Goal: Navigation & Orientation: Find specific page/section

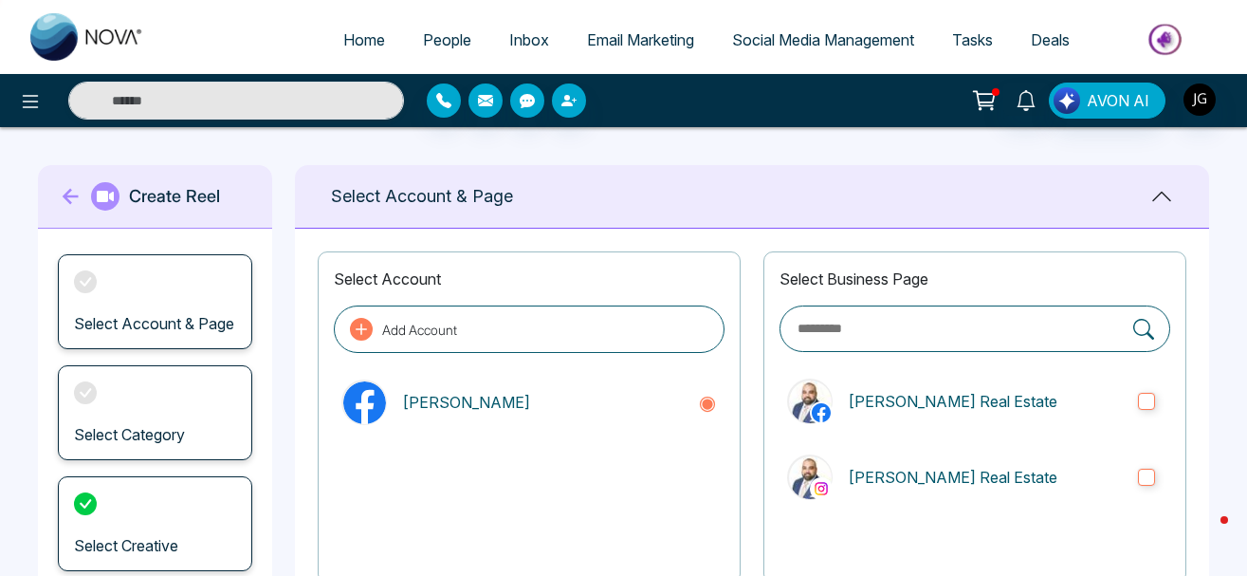
click at [19, 84] on div at bounding box center [207, 101] width 415 height 38
click at [29, 115] on button at bounding box center [30, 101] width 38 height 38
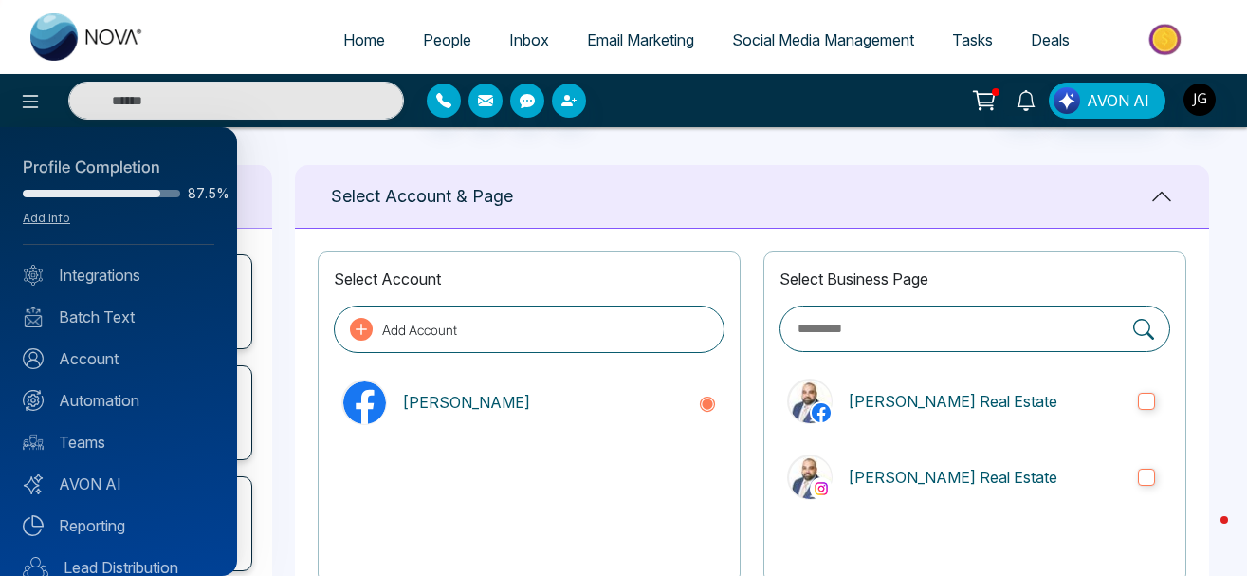
scroll to position [193, 0]
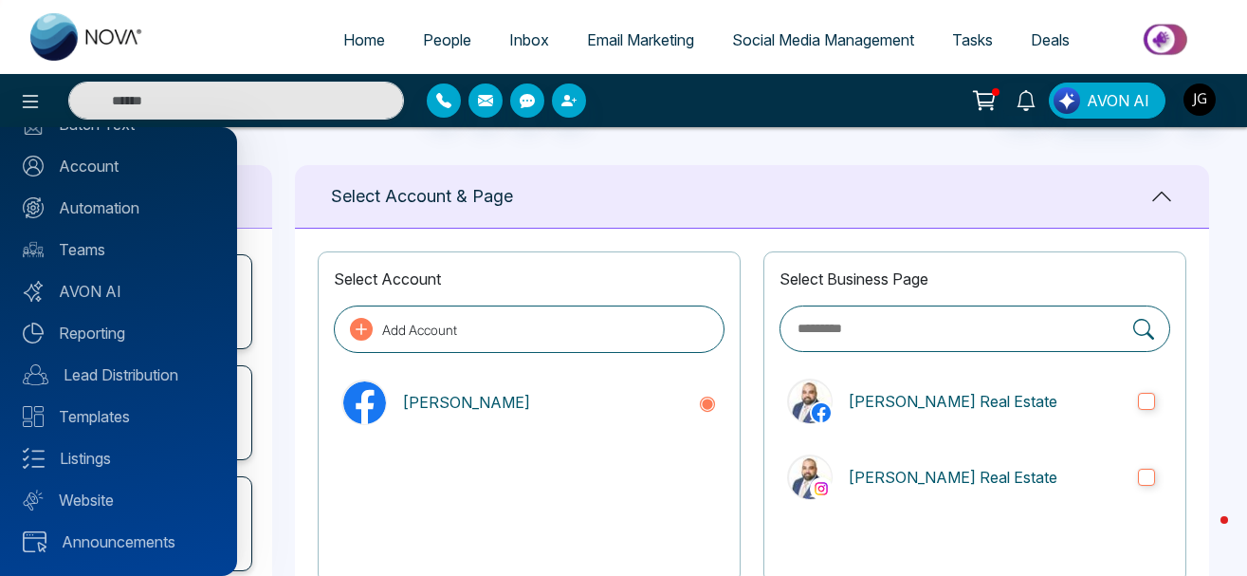
click at [90, 497] on link "Website" at bounding box center [119, 499] width 192 height 23
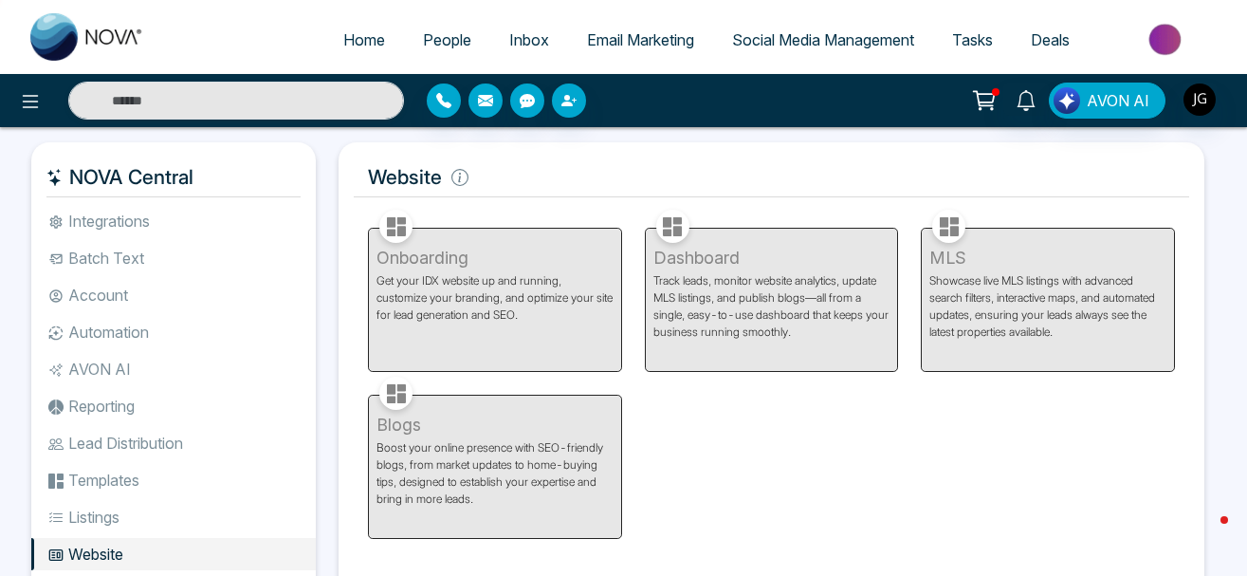
click at [396, 171] on h5 "Website" at bounding box center [772, 177] width 836 height 40
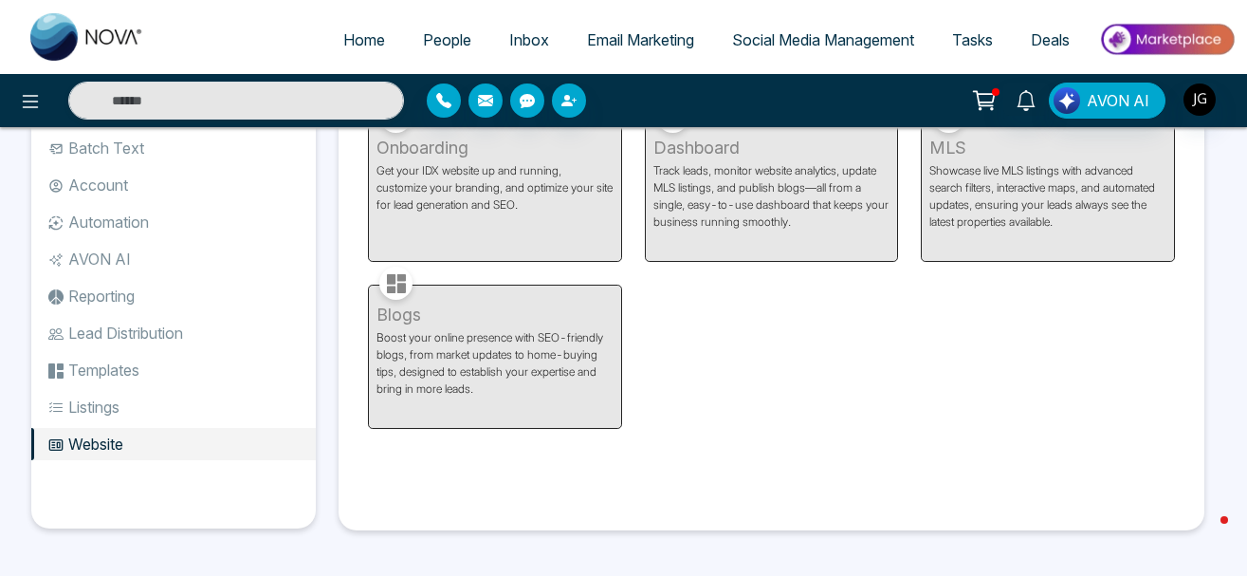
scroll to position [13, 0]
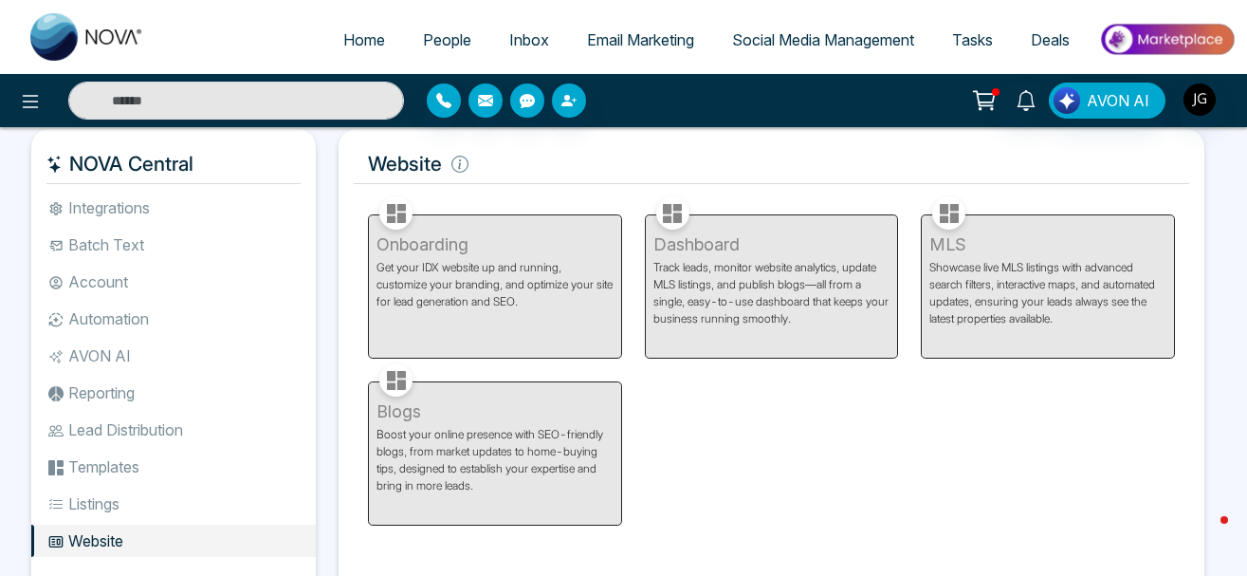
click at [706, 227] on div "Dashboard Track leads, monitor website analytics, update MLS listings, and publ…" at bounding box center [772, 275] width 277 height 167
click at [698, 243] on div "Dashboard Track leads, monitor website analytics, update MLS listings, and publ…" at bounding box center [772, 275] width 277 height 167
drag, startPoint x: 698, startPoint y: 244, endPoint x: 717, endPoint y: 255, distance: 22.1
click at [699, 245] on div "Dashboard Track leads, monitor website analytics, update MLS listings, and publ…" at bounding box center [772, 275] width 277 height 167
click at [985, 239] on div "MLS Showcase live MLS listings with advanced search filters, interactive maps, …" at bounding box center [1048, 275] width 277 height 167
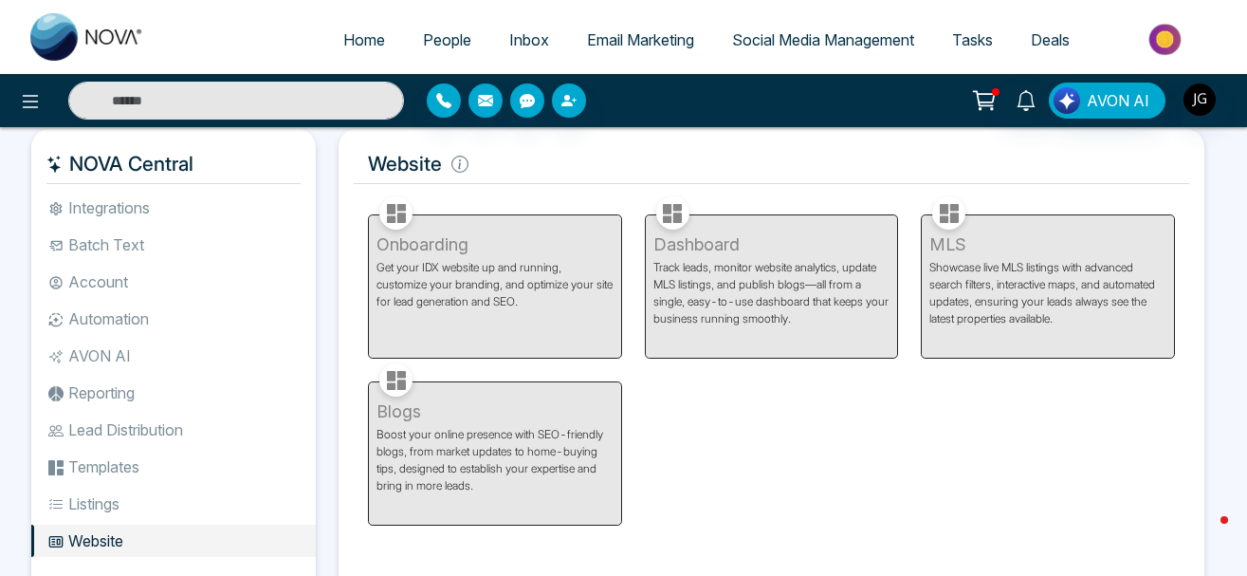
click at [448, 220] on div "Onboarding Get your IDX website up and running, customize your branding, and op…" at bounding box center [495, 275] width 277 height 167
click at [117, 492] on li "Listings" at bounding box center [173, 504] width 285 height 32
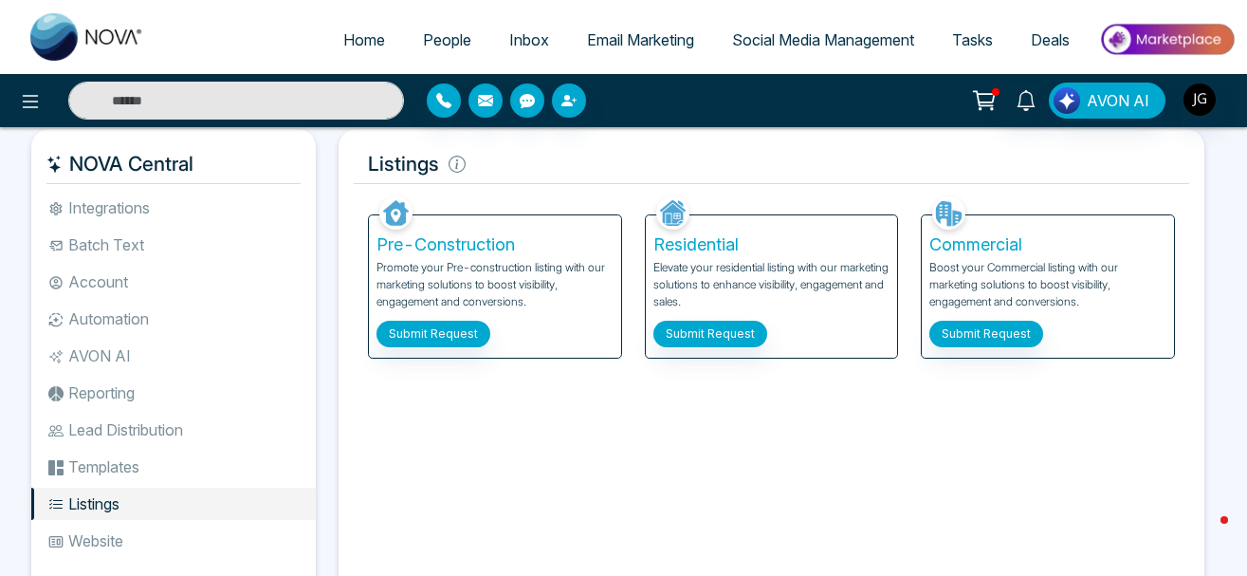
click at [343, 44] on span "Home" at bounding box center [364, 39] width 42 height 19
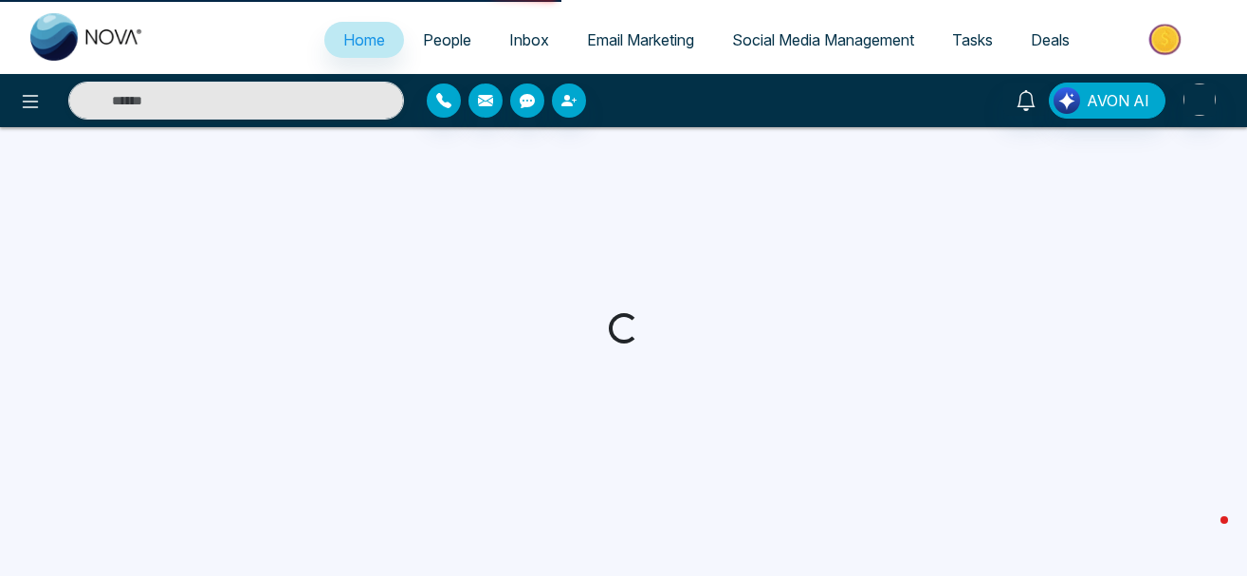
select select "*"
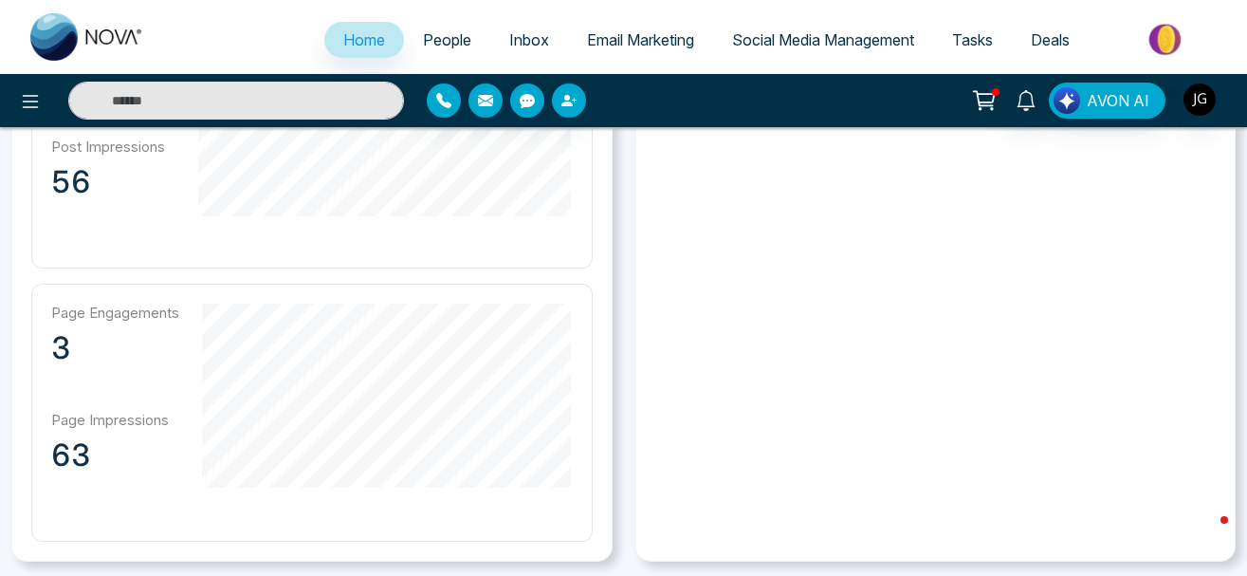
scroll to position [484, 0]
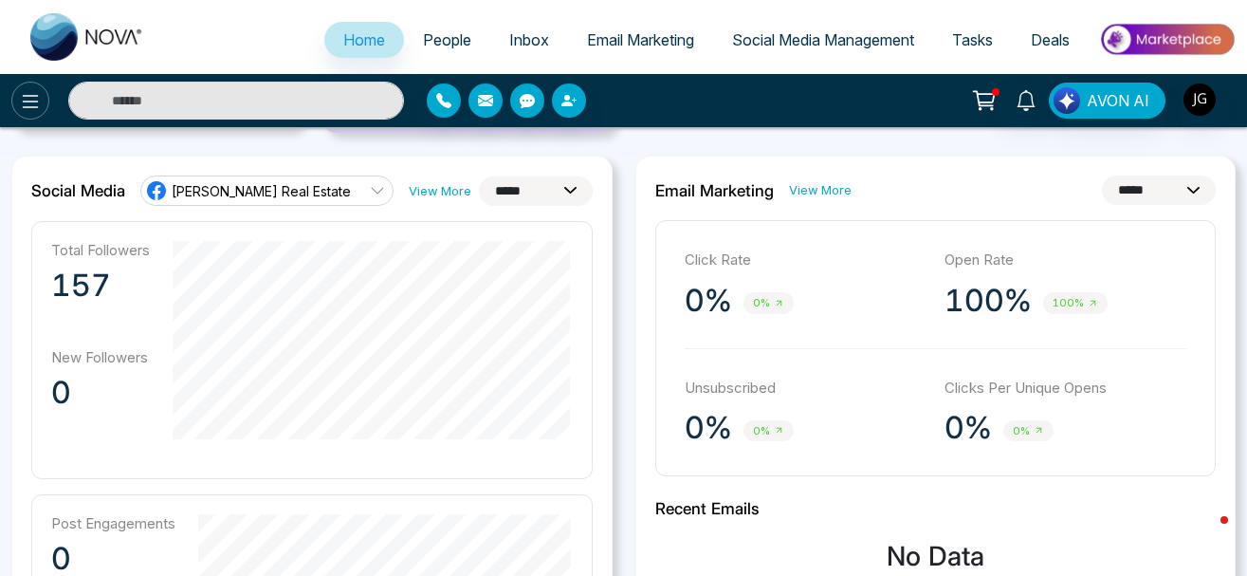
click at [35, 102] on icon at bounding box center [30, 101] width 23 height 23
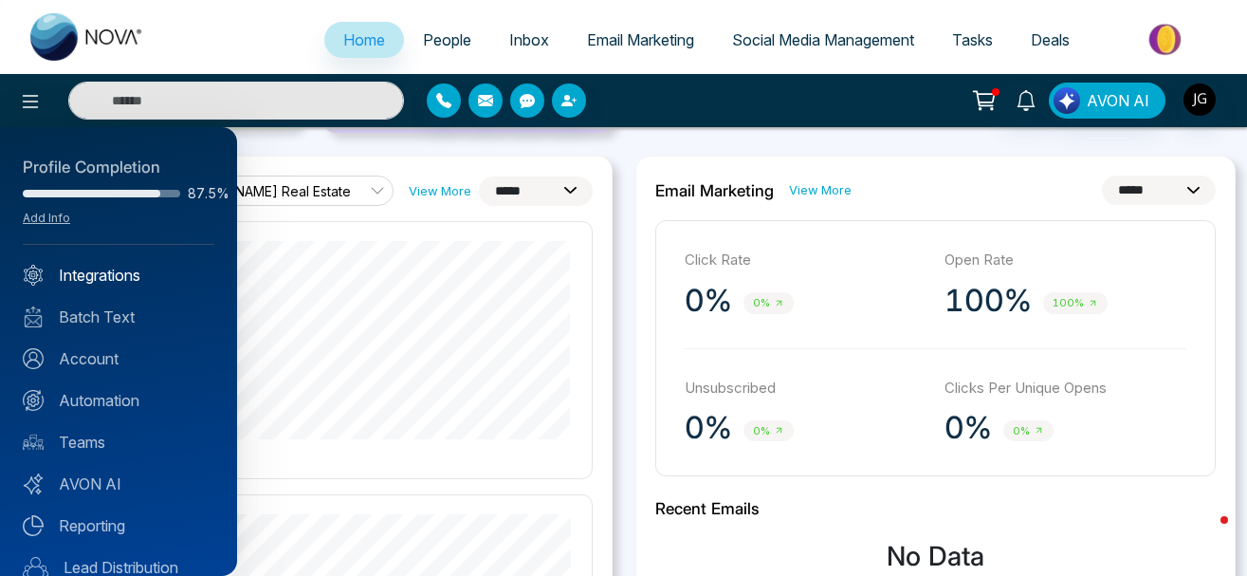
scroll to position [114, 0]
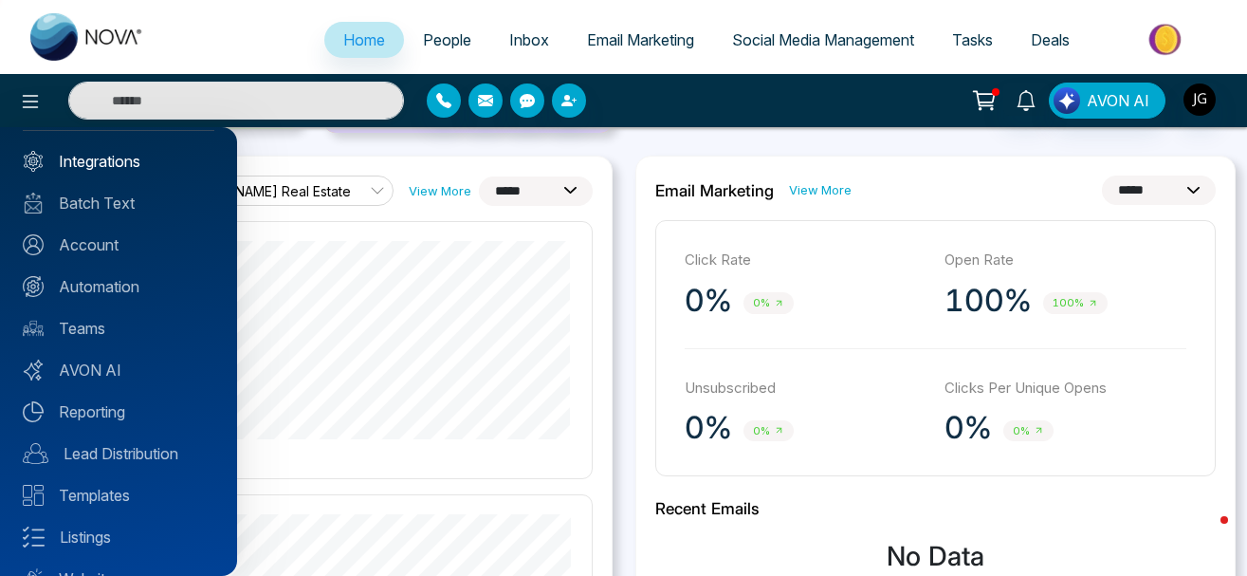
click at [127, 163] on link "Integrations" at bounding box center [119, 161] width 192 height 23
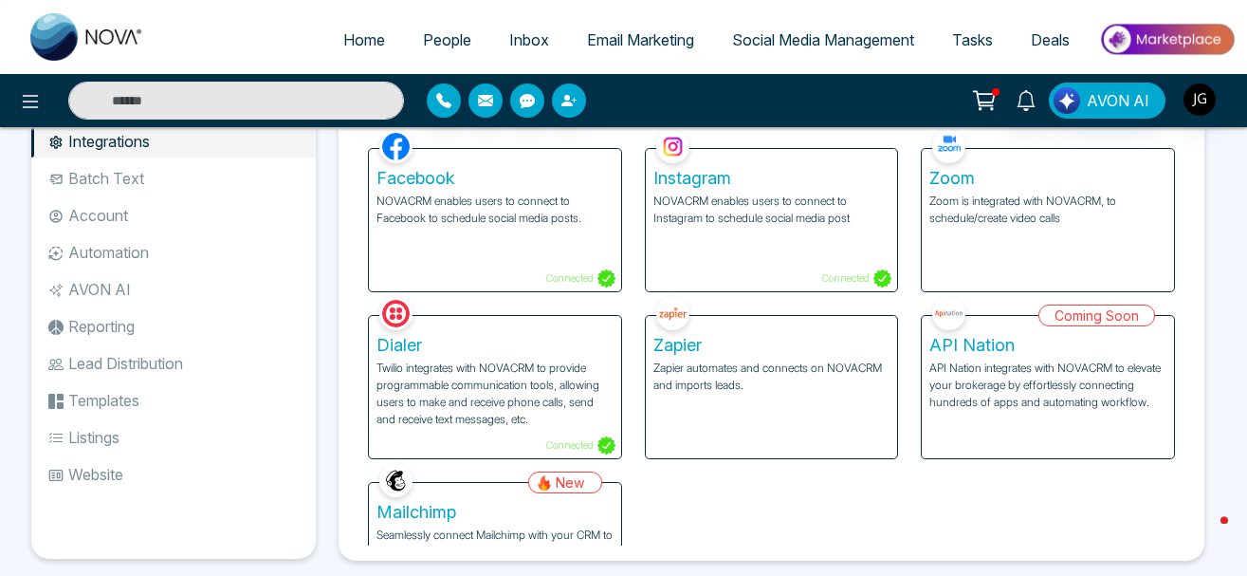
scroll to position [110, 0]
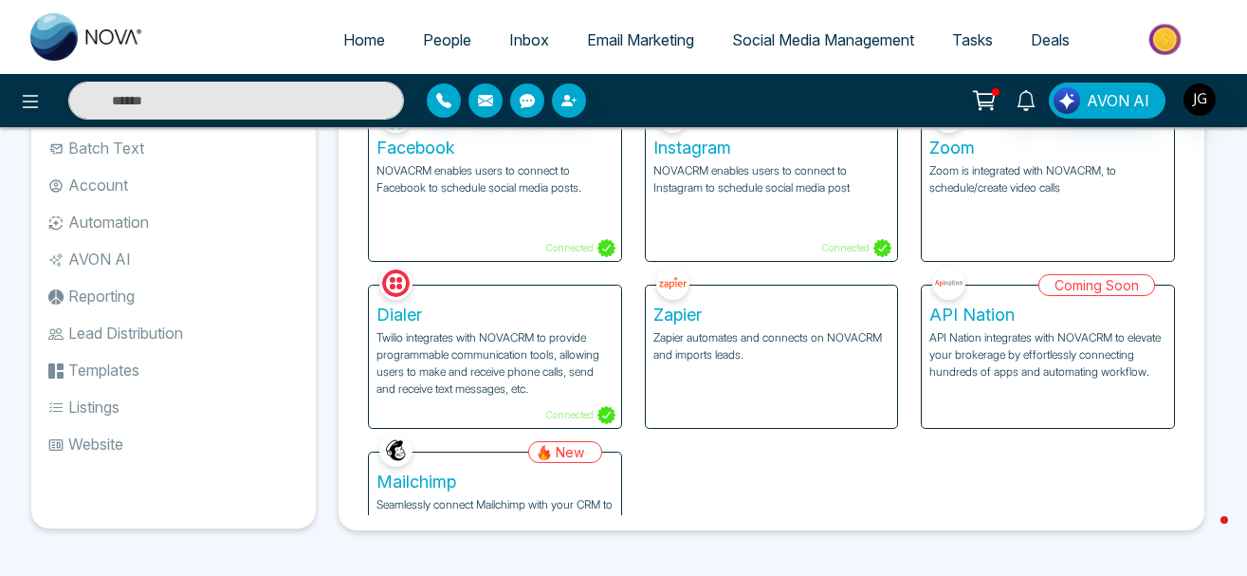
click at [105, 454] on li "Website" at bounding box center [173, 444] width 285 height 32
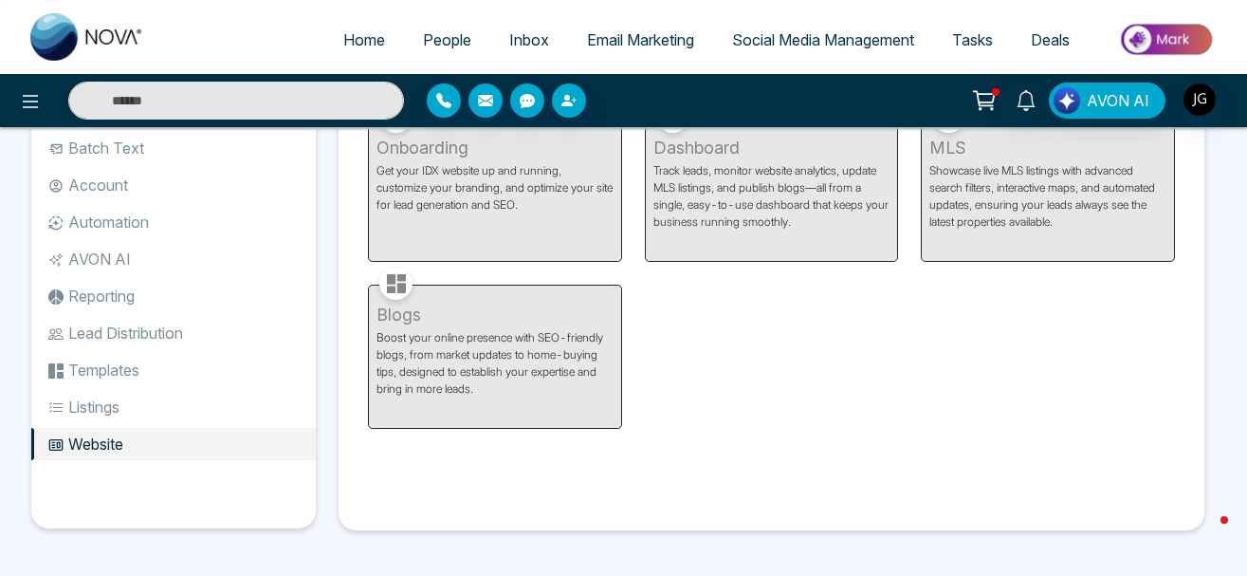
click at [700, 155] on div "Dashboard Track leads, monitor website analytics, update MLS listings, and publ…" at bounding box center [772, 178] width 277 height 167
click at [699, 154] on div "Dashboard Track leads, monitor website analytics, update MLS listings, and publ…" at bounding box center [772, 178] width 277 height 167
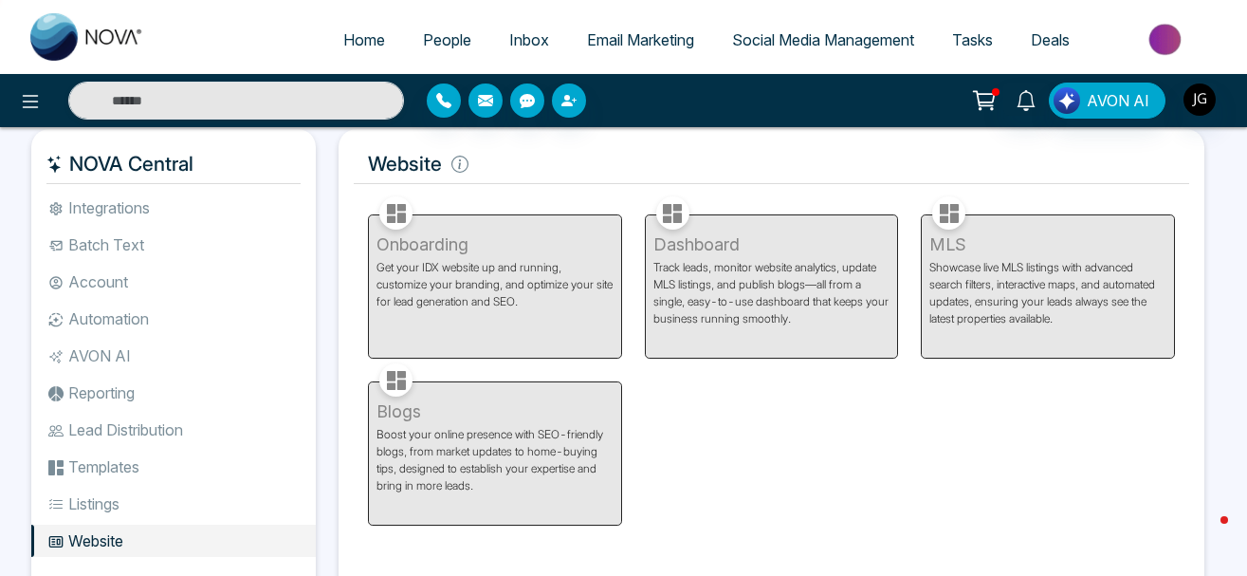
click at [756, 413] on div "Onboarding Get your IDX website up and running, customize your branding, and op…" at bounding box center [772, 359] width 830 height 334
click at [431, 236] on div "Onboarding Get your IDX website up and running, customize your branding, and op…" at bounding box center [495, 275] width 277 height 167
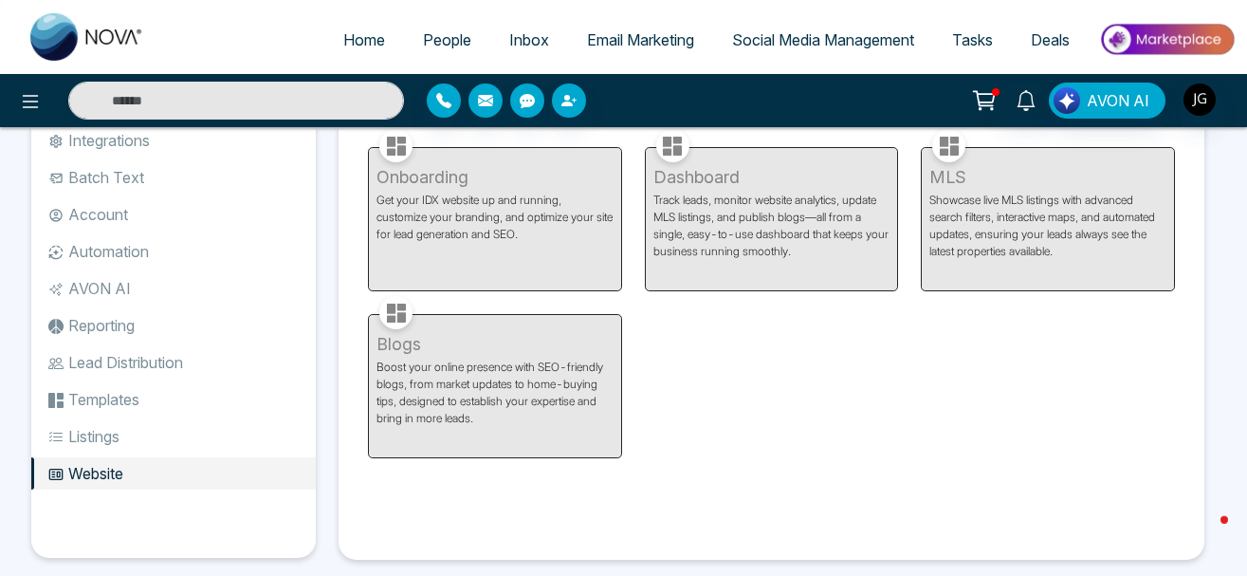
scroll to position [110, 0]
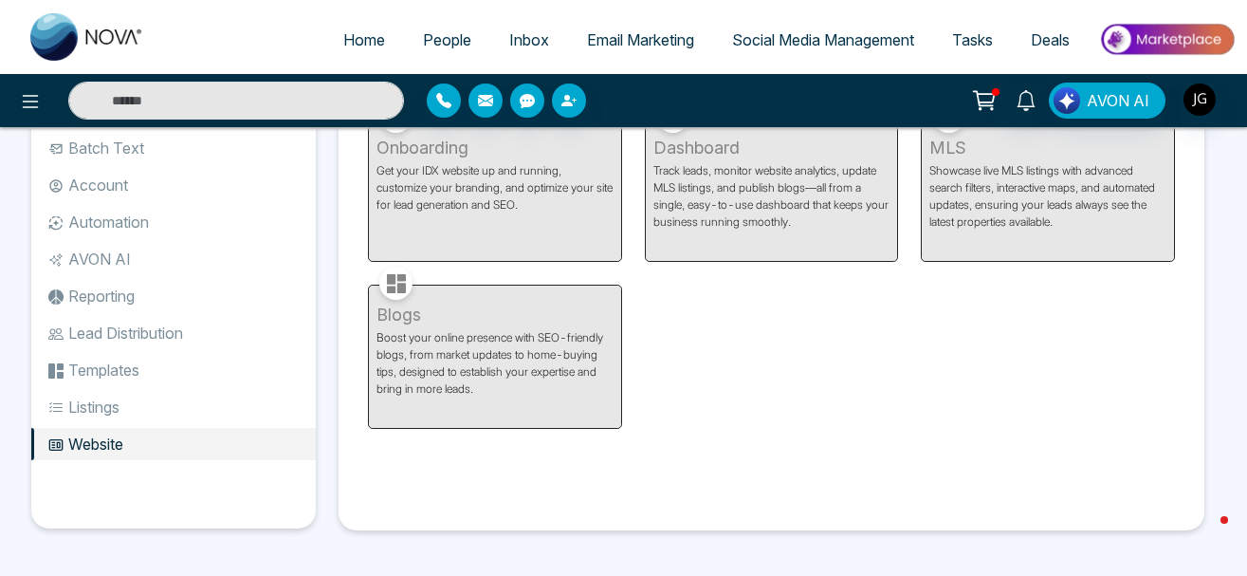
click at [108, 401] on li "Listings" at bounding box center [173, 407] width 285 height 32
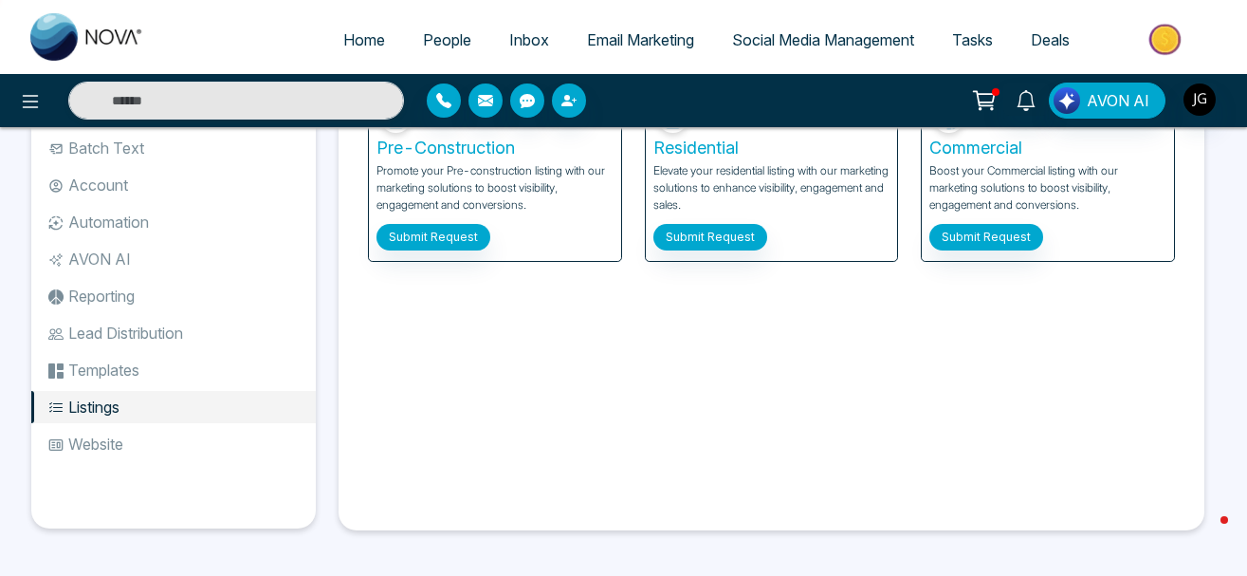
click at [118, 370] on li "Templates" at bounding box center [173, 370] width 285 height 32
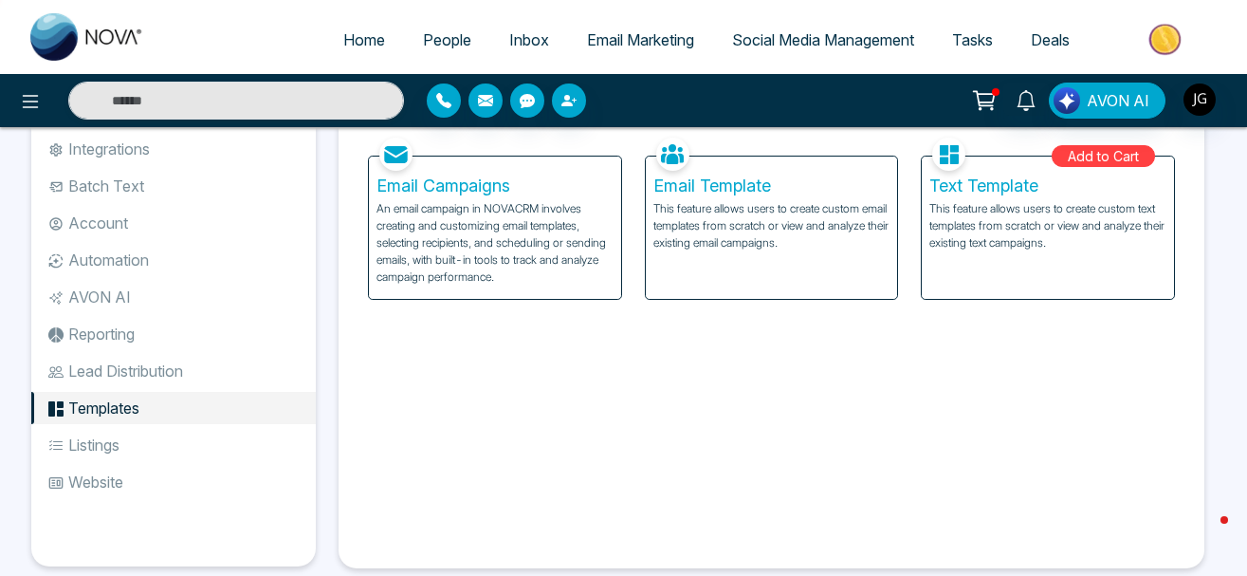
scroll to position [110, 0]
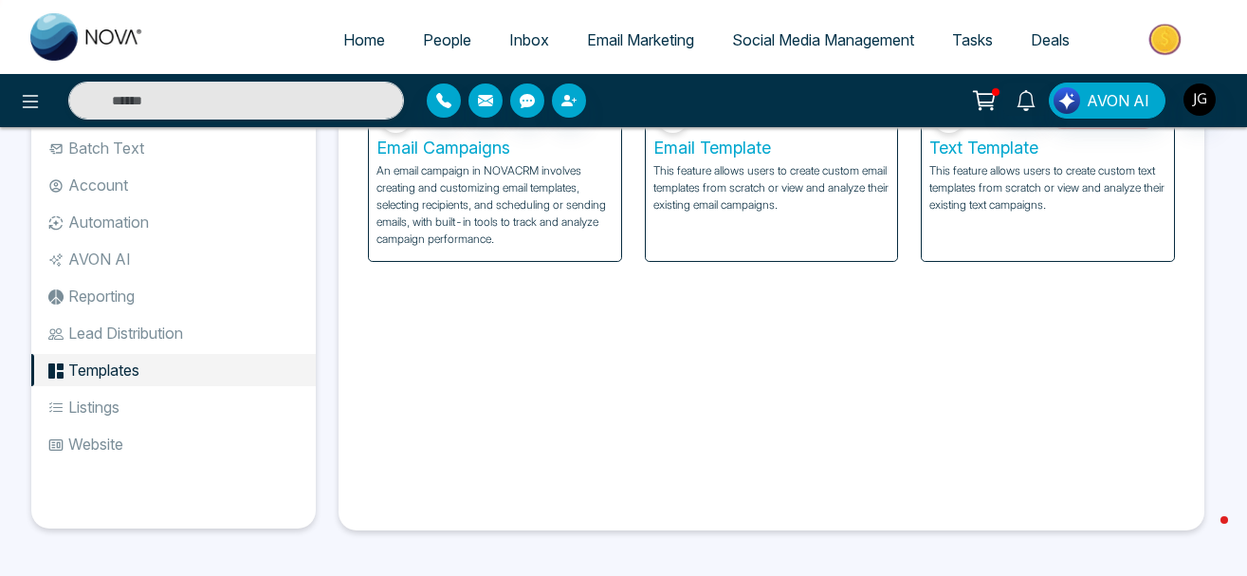
click at [87, 431] on li "Website" at bounding box center [173, 444] width 285 height 32
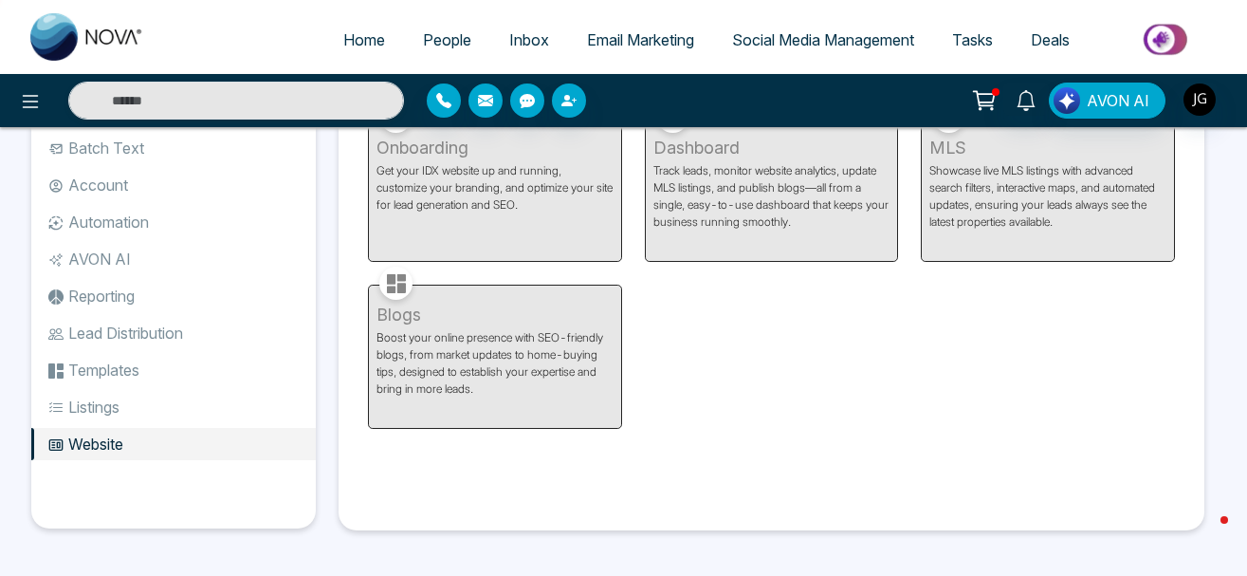
click at [686, 151] on div "Dashboard Track leads, monitor website analytics, update MLS listings, and publ…" at bounding box center [772, 178] width 277 height 167
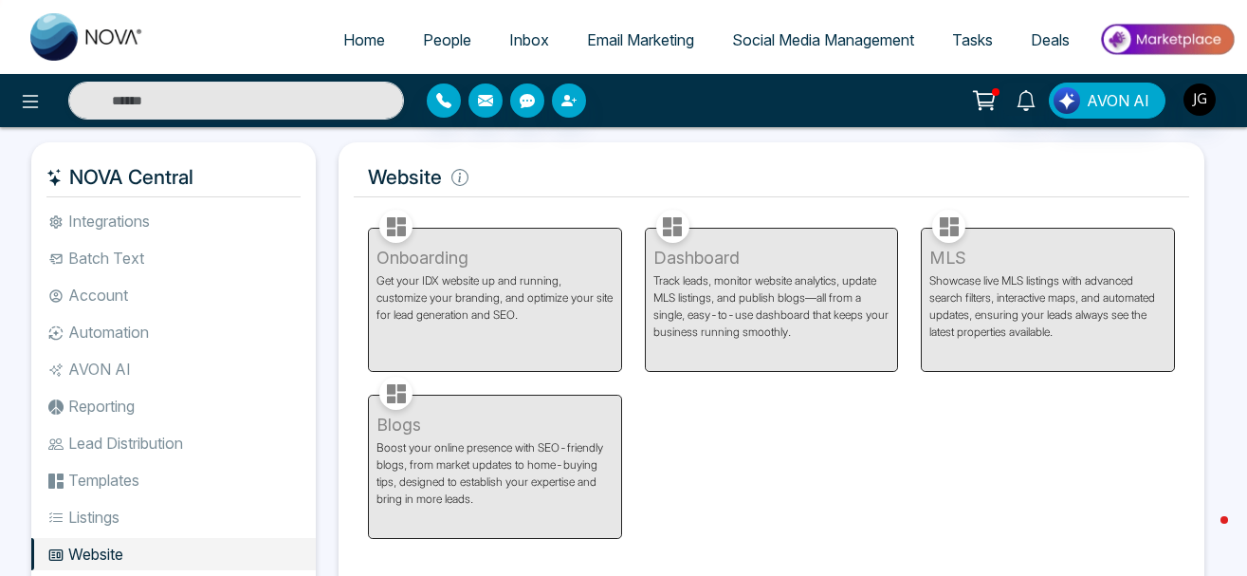
click at [454, 179] on icon at bounding box center [459, 177] width 17 height 17
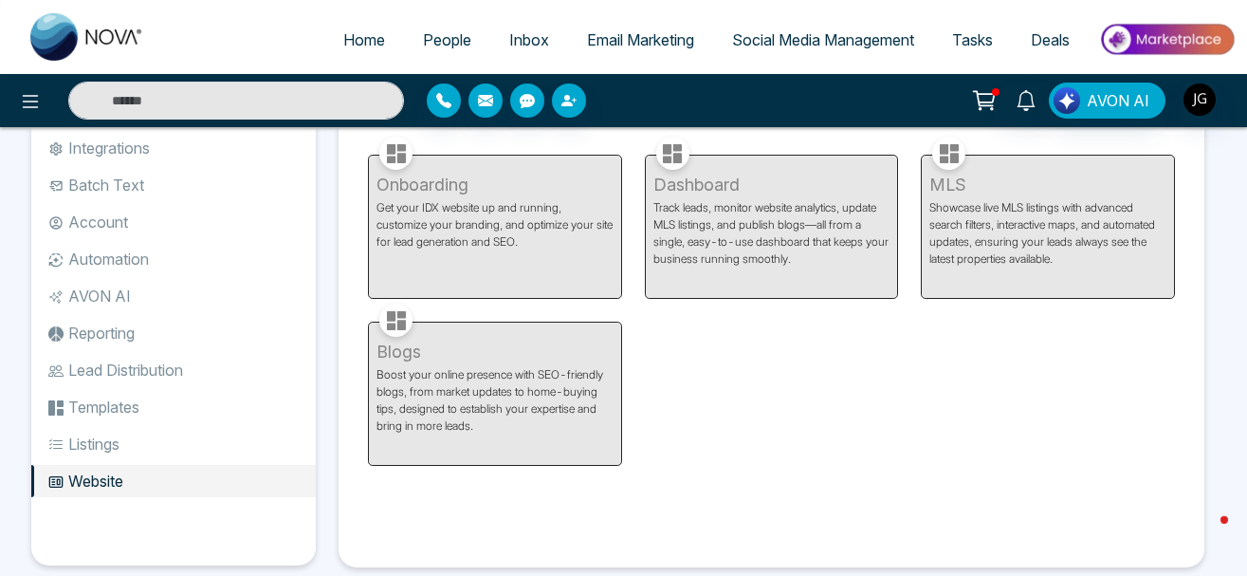
scroll to position [110, 0]
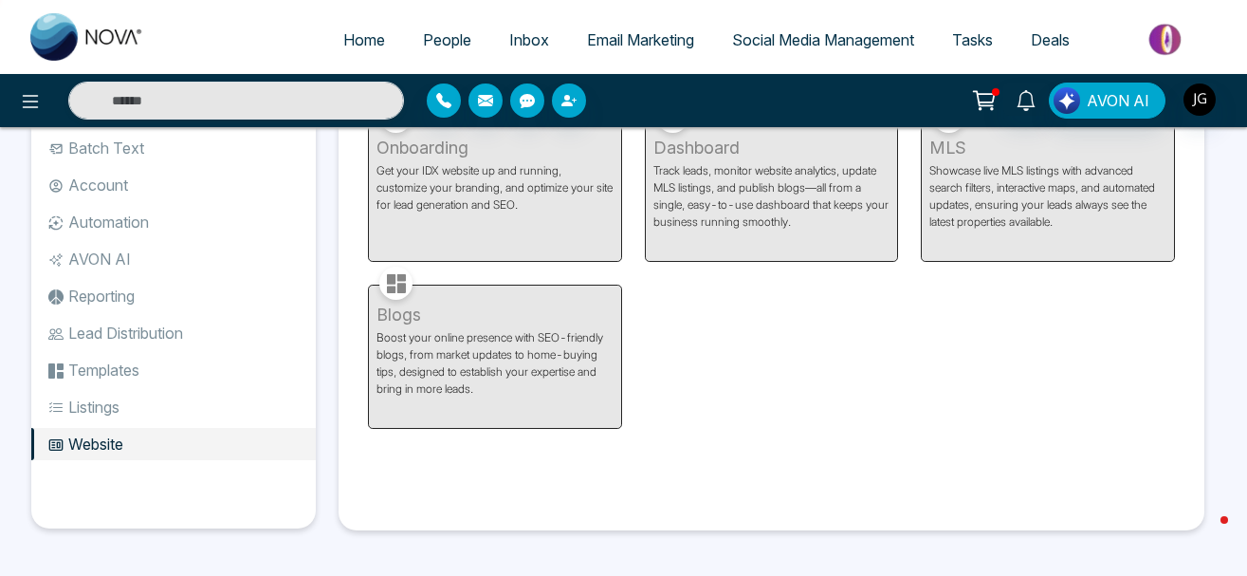
drag, startPoint x: 75, startPoint y: 353, endPoint x: 82, endPoint y: 367, distance: 15.7
click at [75, 352] on ul "Integrations Batch Text Account Automation AVON AI Reporting Lead Distribution …" at bounding box center [173, 296] width 285 height 403
click at [97, 410] on li "Listings" at bounding box center [173, 407] width 285 height 32
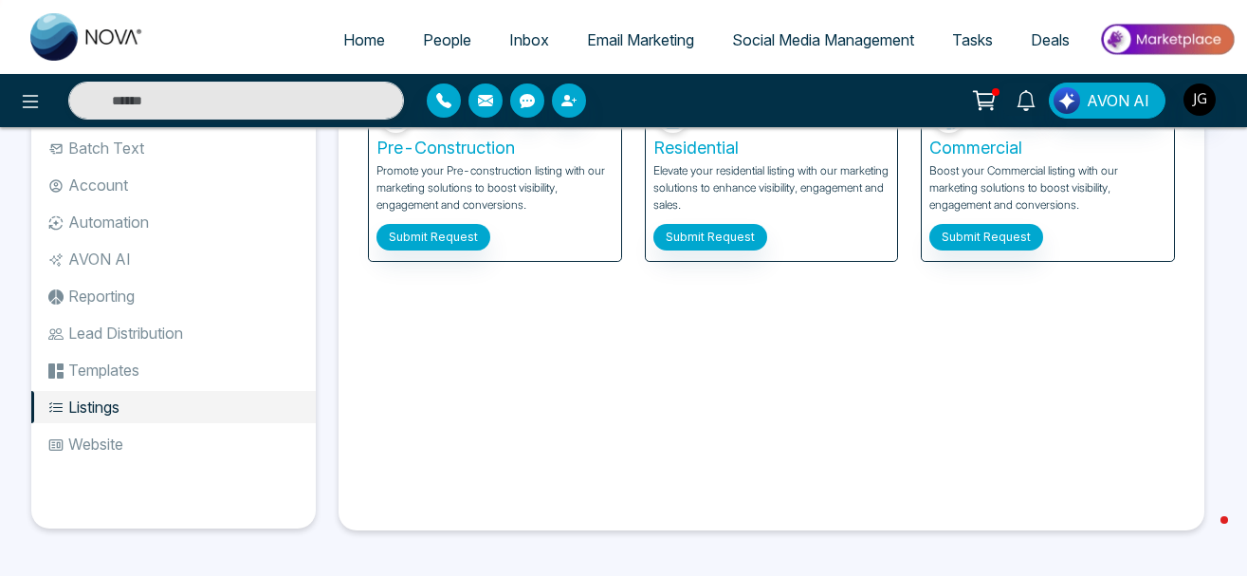
click at [135, 377] on li "Templates" at bounding box center [173, 370] width 285 height 32
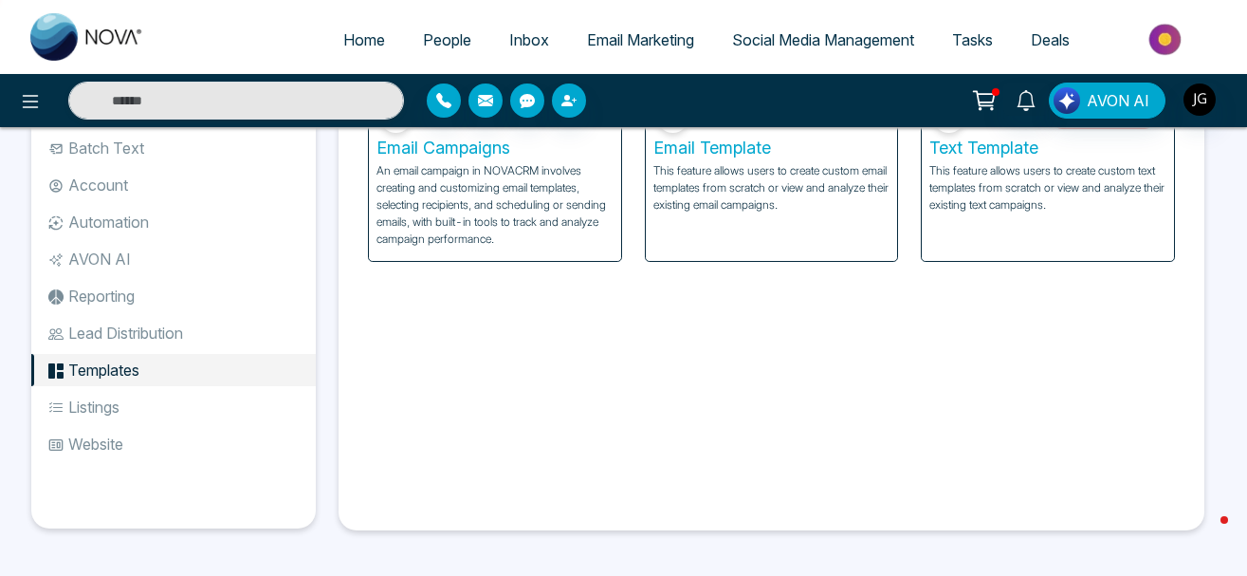
click at [164, 320] on li "Lead Distribution" at bounding box center [173, 333] width 285 height 32
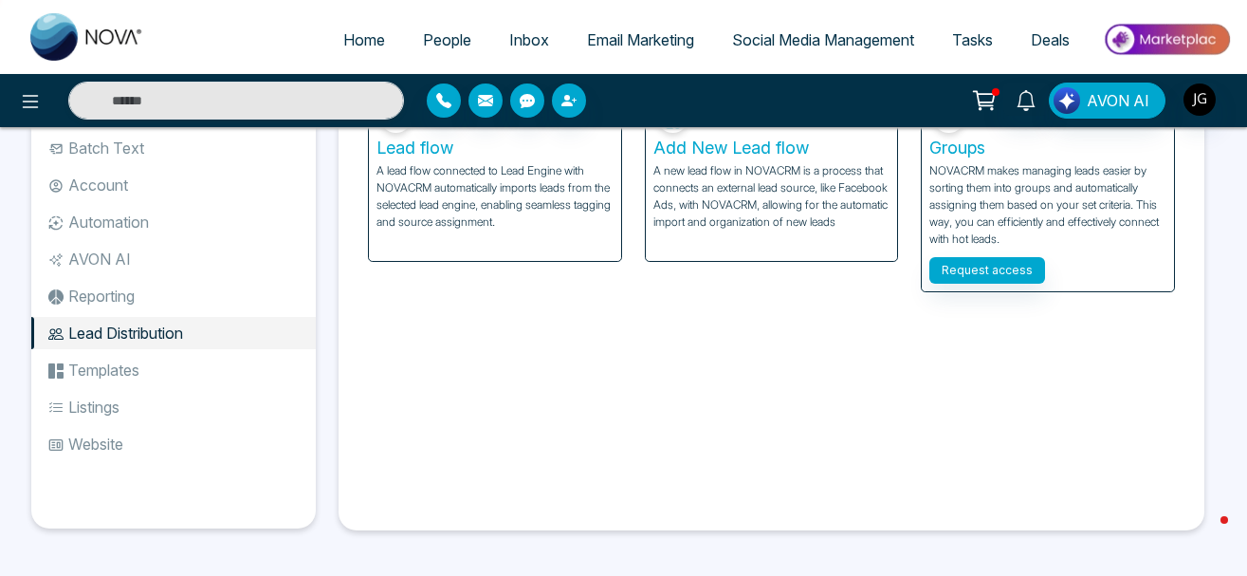
click at [112, 376] on li "Templates" at bounding box center [173, 370] width 285 height 32
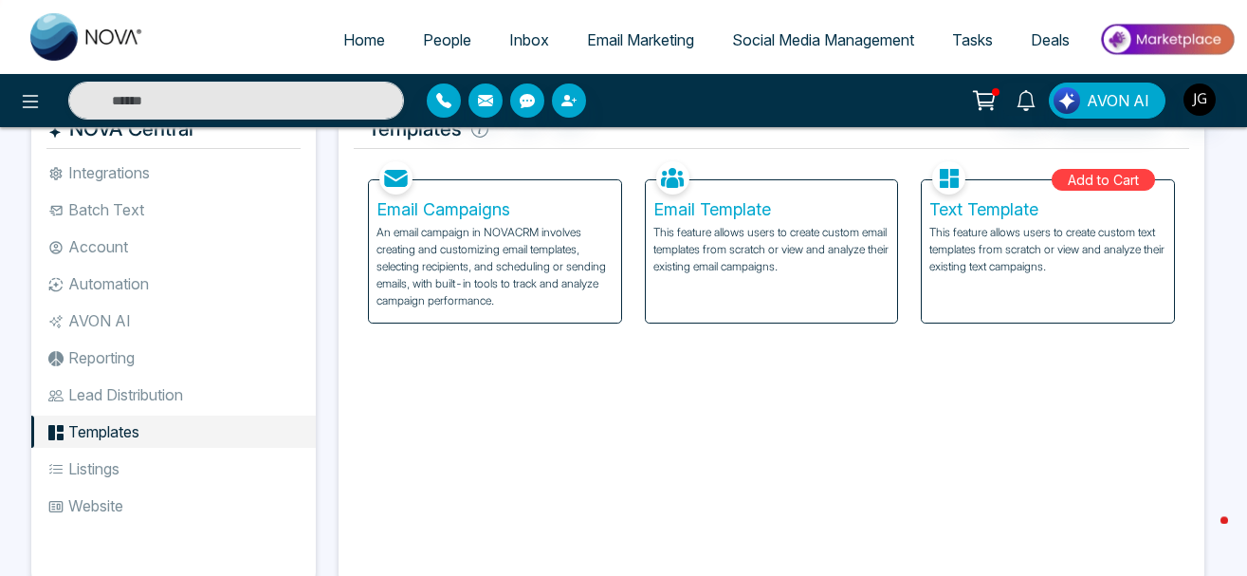
scroll to position [13, 0]
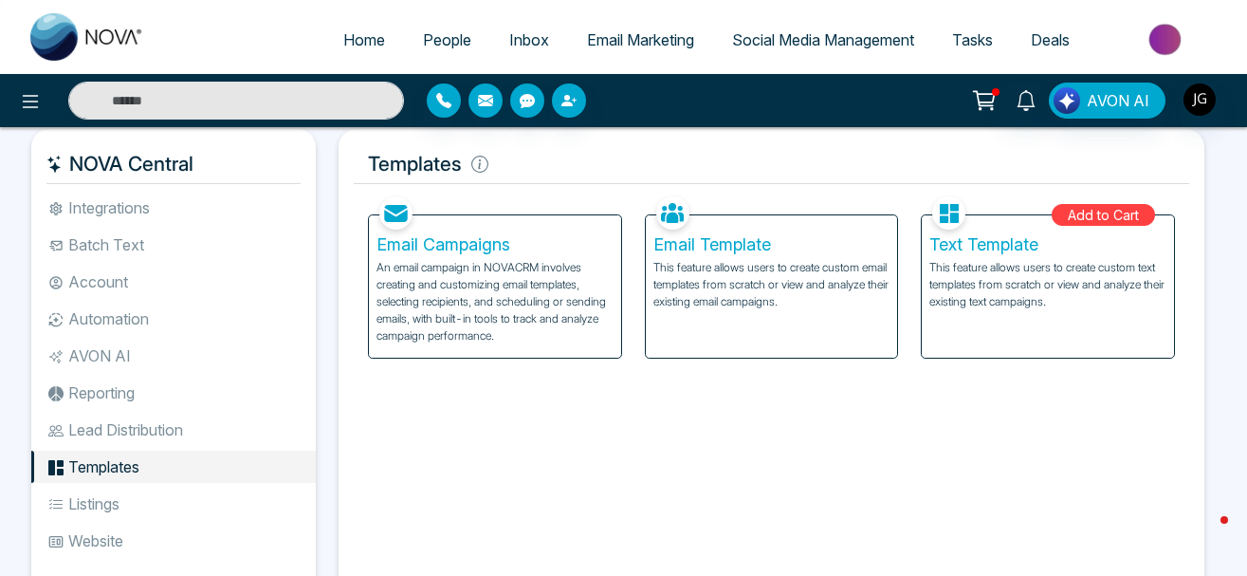
click at [133, 211] on li "Integrations" at bounding box center [173, 208] width 285 height 32
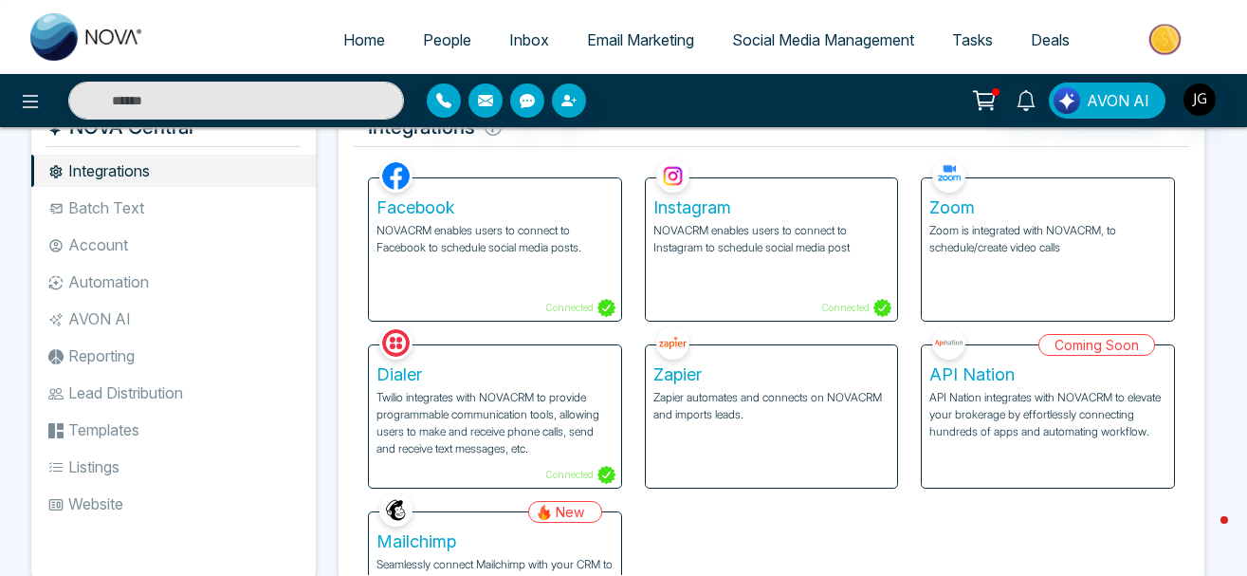
scroll to position [13, 0]
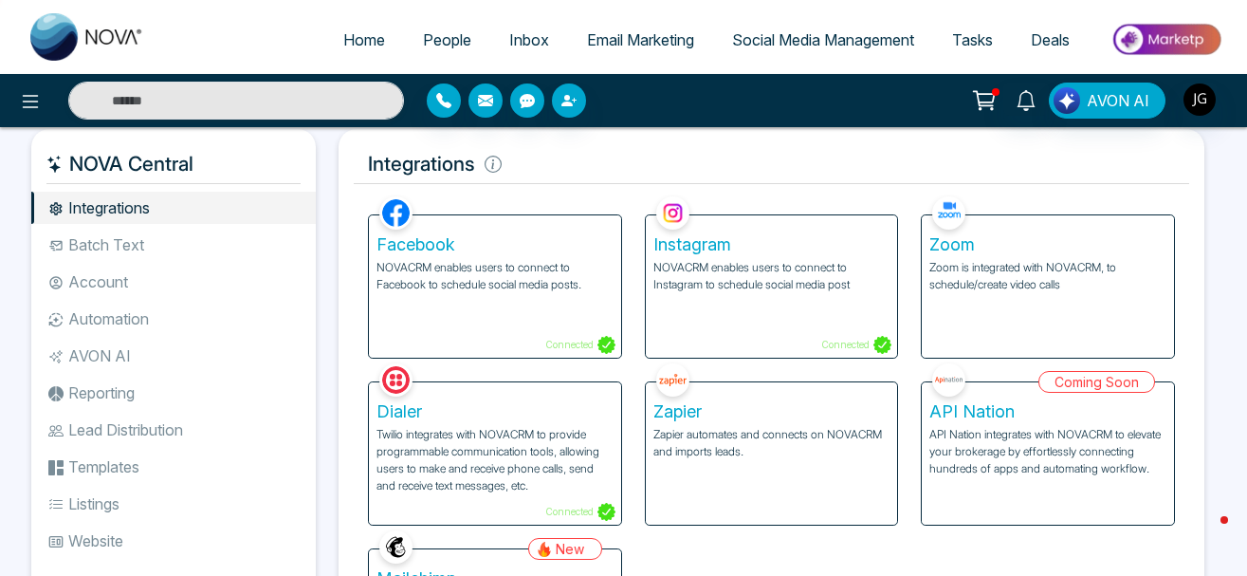
click at [93, 277] on li "Account" at bounding box center [173, 282] width 285 height 32
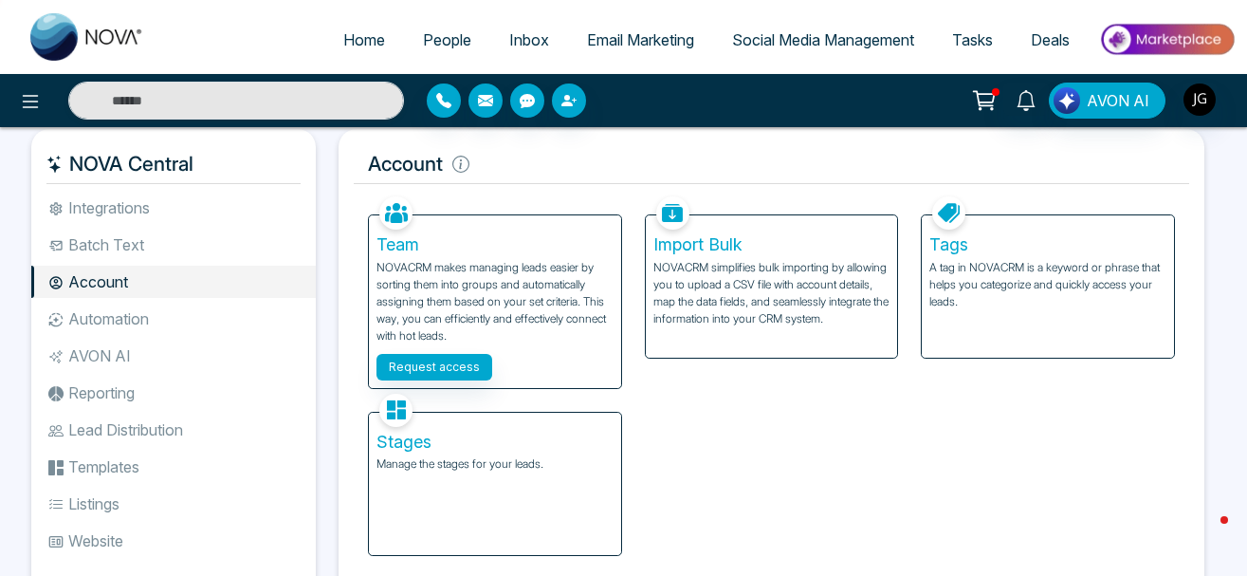
scroll to position [110, 0]
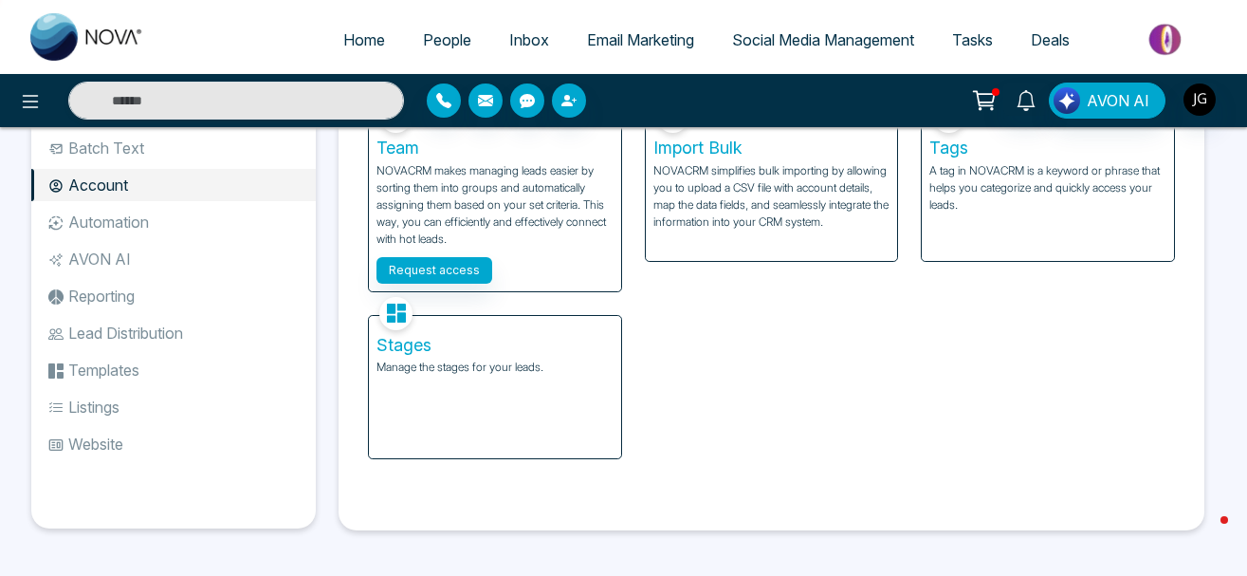
click at [105, 442] on li "Website" at bounding box center [173, 444] width 285 height 32
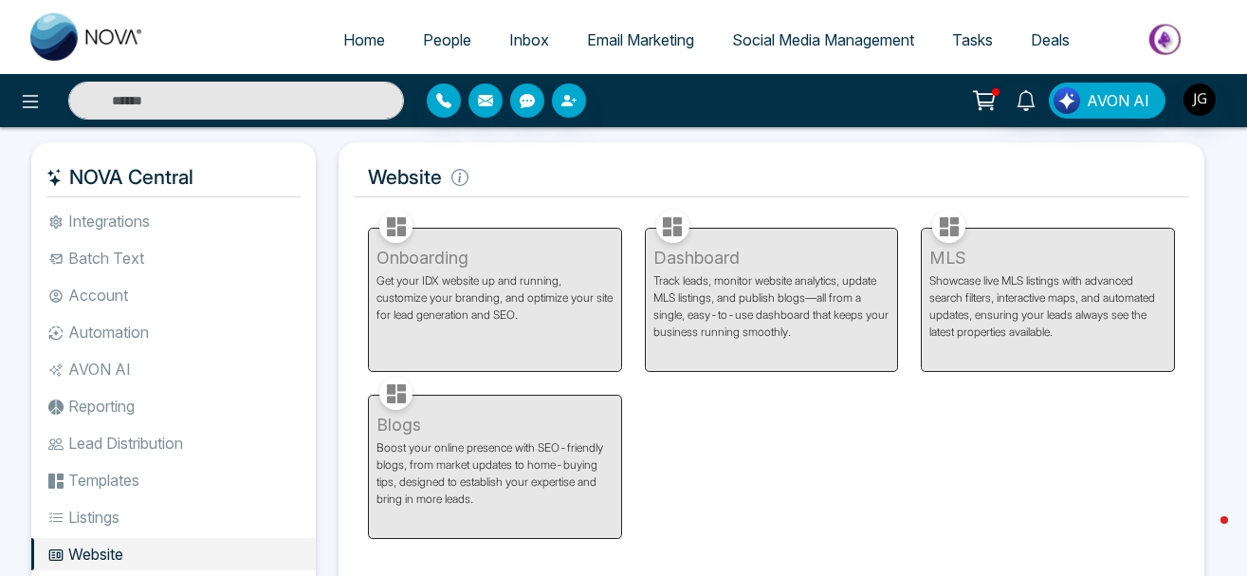
click at [725, 261] on div "Dashboard Track leads, monitor website analytics, update MLS listings, and publ…" at bounding box center [772, 288] width 277 height 167
click at [713, 260] on div "Dashboard Track leads, monitor website analytics, update MLS listings, and publ…" at bounding box center [772, 288] width 277 height 167
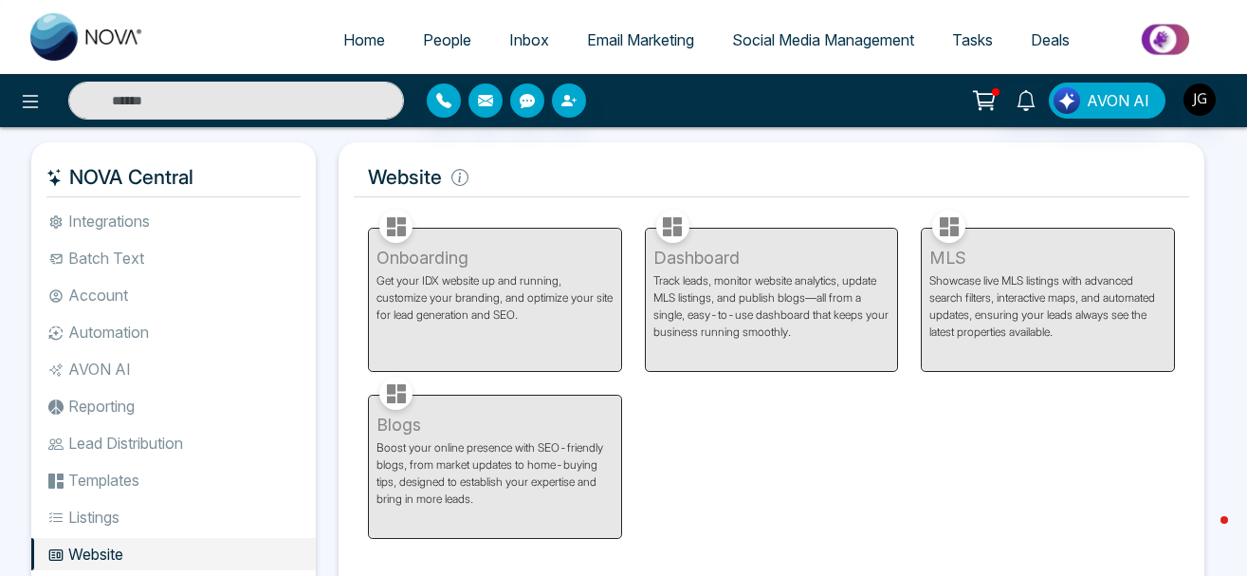
click at [729, 331] on div "Dashboard Track leads, monitor website analytics, update MLS listings, and publ…" at bounding box center [772, 288] width 277 height 167
